Goal: Communication & Community: Answer question/provide support

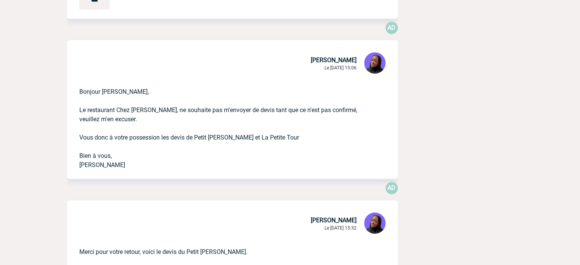
scroll to position [496, 0]
click at [110, 93] on p "Bonjour [PERSON_NAME], Le restaurant Chez [PERSON_NAME], ne souhaite pas m'envo…" at bounding box center [221, 122] width 285 height 95
copy p "Bonjour [PERSON_NAME],"
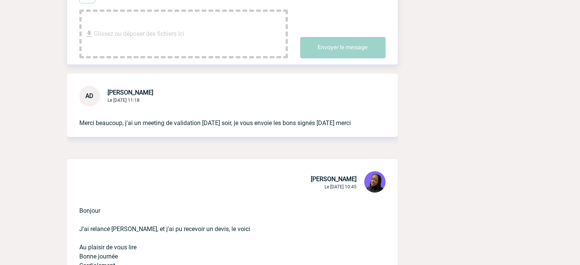
scroll to position [76, 0]
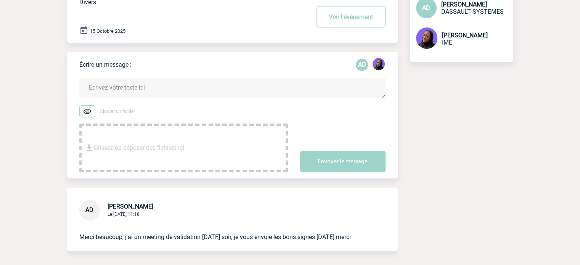
click at [122, 88] on textarea at bounding box center [232, 88] width 306 height 20
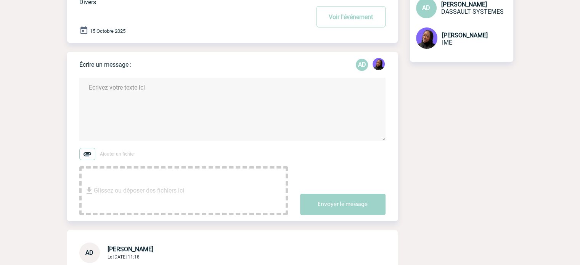
paste textarea "Bonjour [PERSON_NAME],"
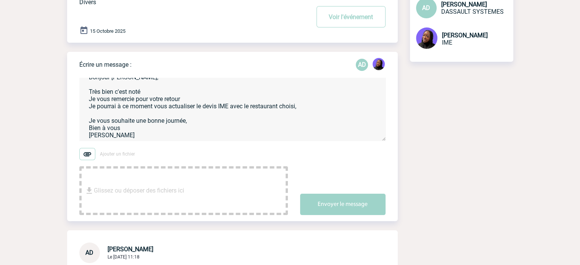
scroll to position [11, 0]
type textarea "Bonjour Anne-Catherine, Très bien c'est noté Je vous remercie pour votre retour…"
click at [339, 201] on button "Envoyer le message" at bounding box center [342, 204] width 85 height 21
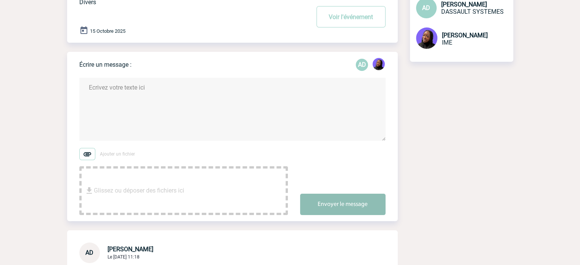
scroll to position [0, 0]
